Goal: Find specific page/section: Find specific page/section

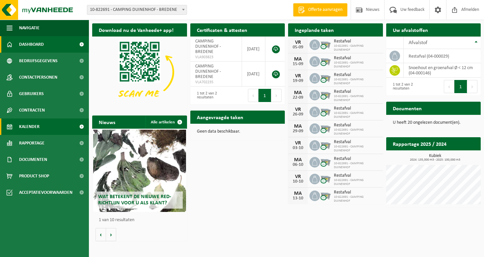
click at [47, 128] on link "Kalender" at bounding box center [44, 126] width 89 height 16
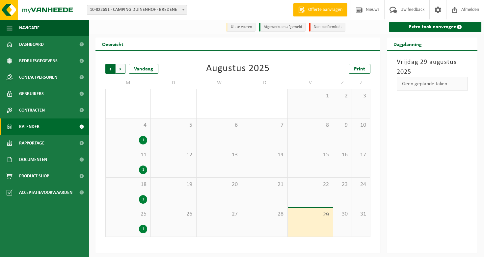
click at [122, 71] on span "Volgende" at bounding box center [120, 69] width 10 height 10
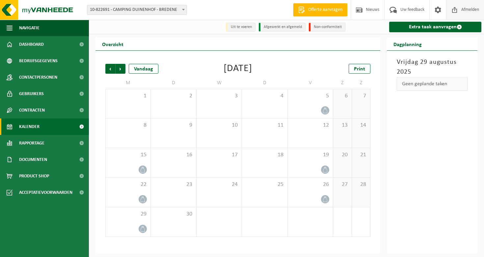
click at [476, 8] on span "Afmelden" at bounding box center [469, 9] width 21 height 19
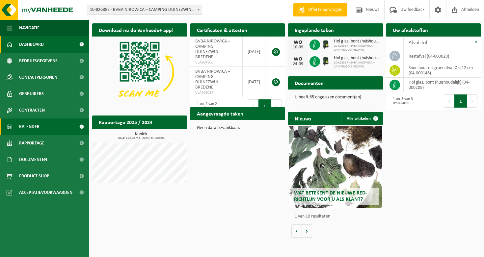
click at [28, 122] on span "Kalender" at bounding box center [29, 126] width 20 height 16
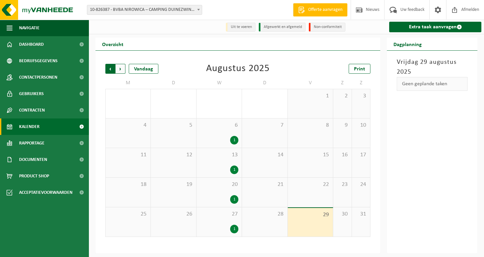
click at [120, 68] on span "Volgende" at bounding box center [120, 69] width 10 height 10
